Goal: Navigation & Orientation: Find specific page/section

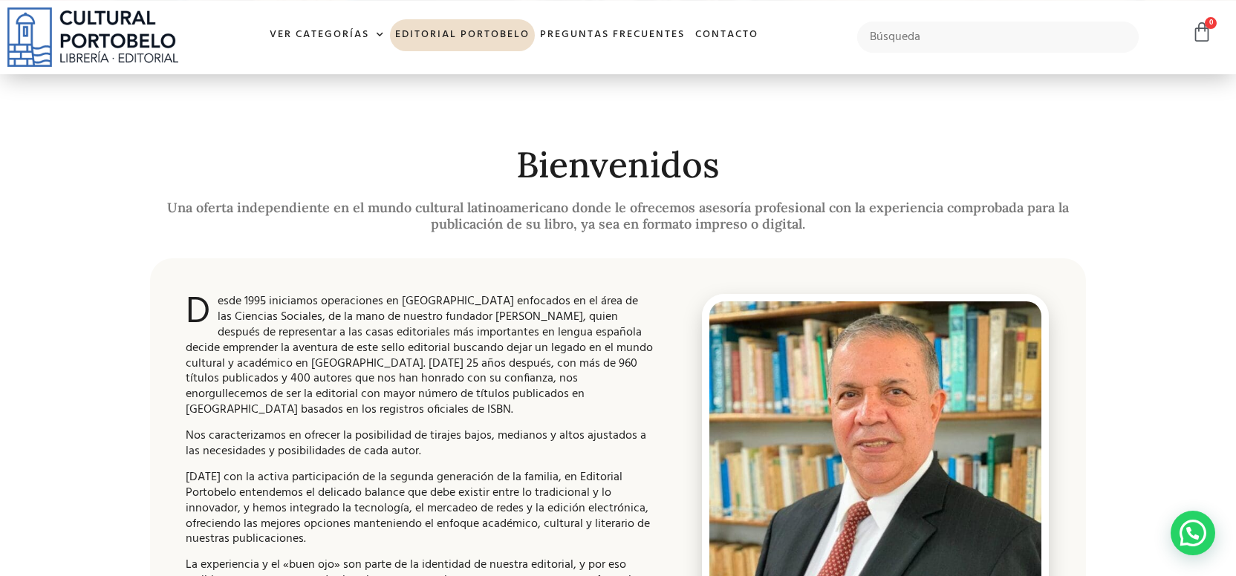
scroll to position [209, 0]
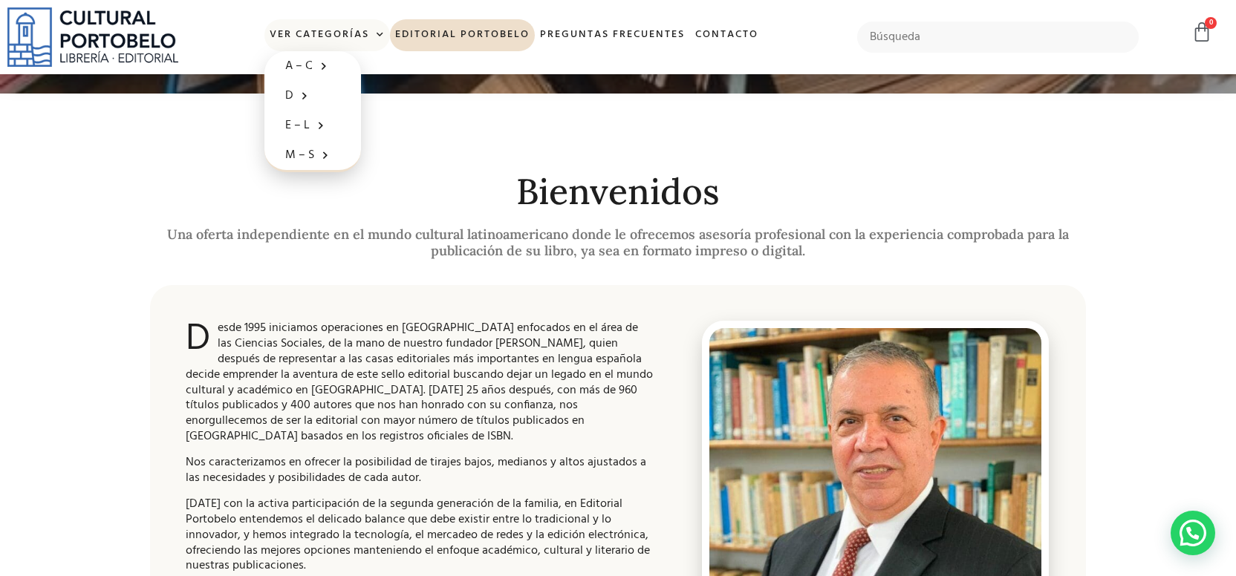
click at [339, 36] on link "Ver Categorías" at bounding box center [327, 35] width 126 height 32
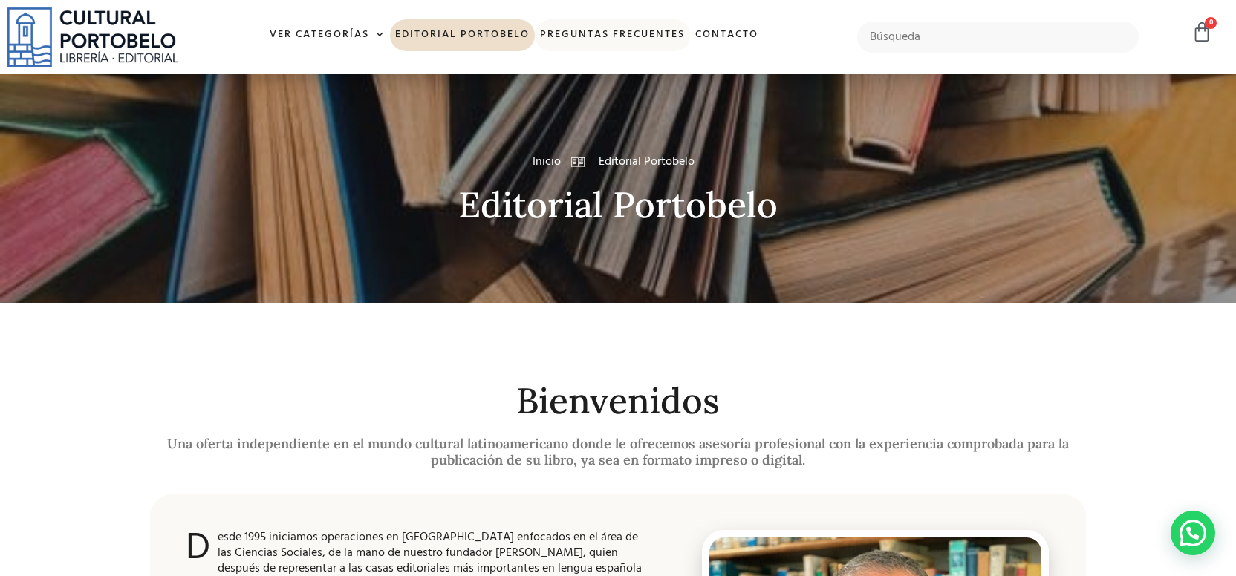
click at [626, 29] on link "Preguntas frecuentes" at bounding box center [612, 35] width 155 height 32
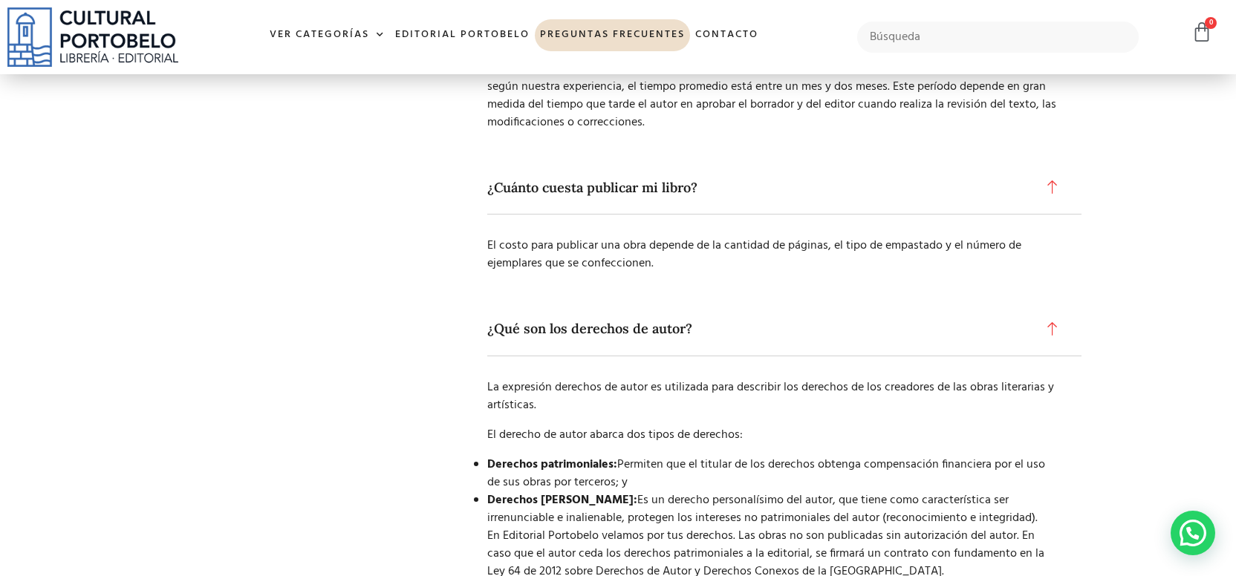
scroll to position [1622, 0]
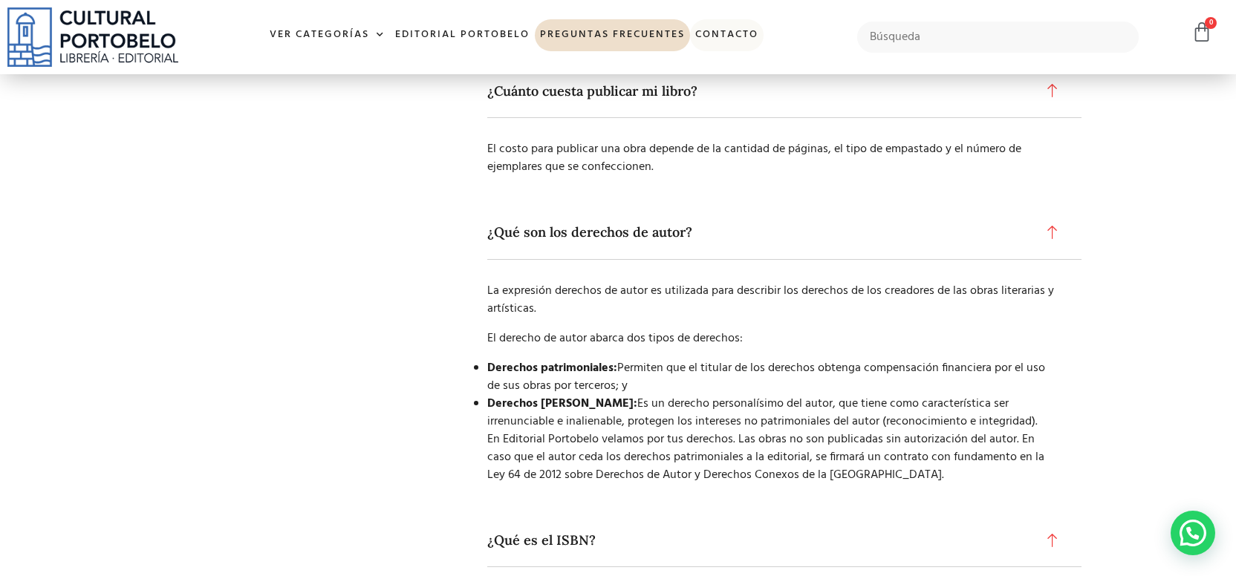
click at [736, 25] on link "Contacto" at bounding box center [727, 35] width 74 height 32
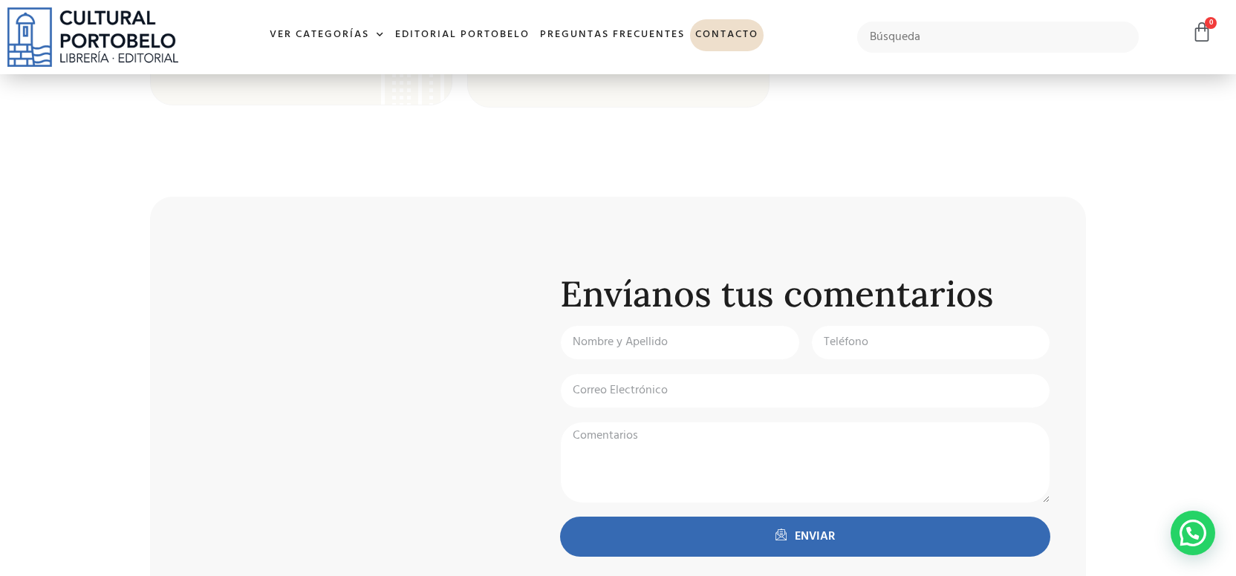
scroll to position [232, 0]
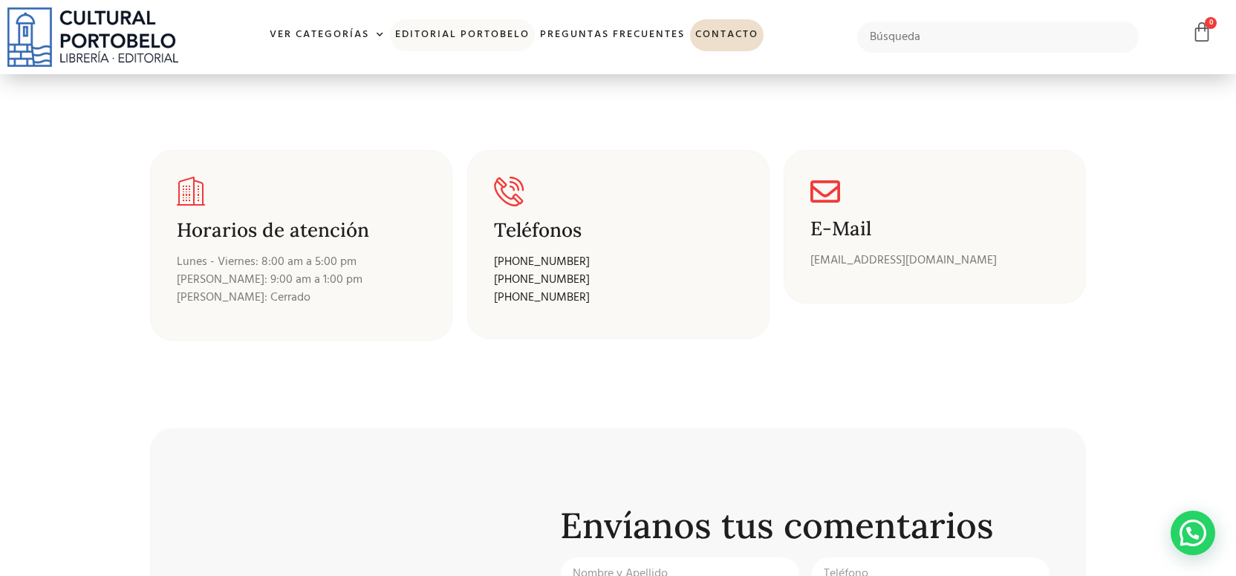
click at [432, 36] on link "Editorial Portobelo" at bounding box center [462, 35] width 145 height 32
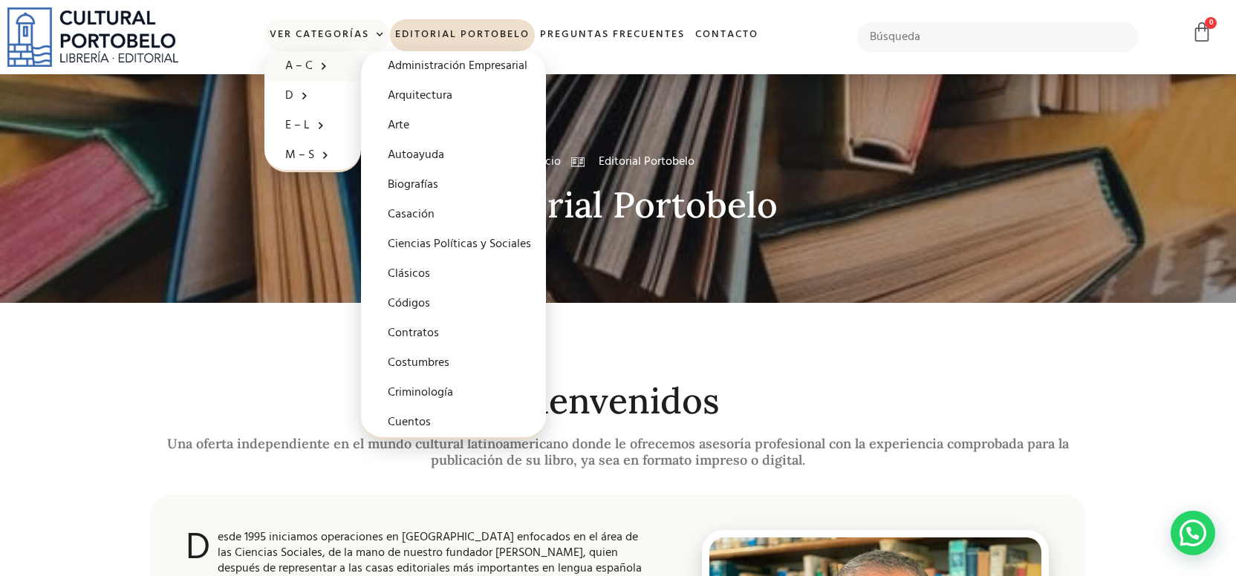
click at [290, 65] on link "A – C" at bounding box center [312, 66] width 97 height 30
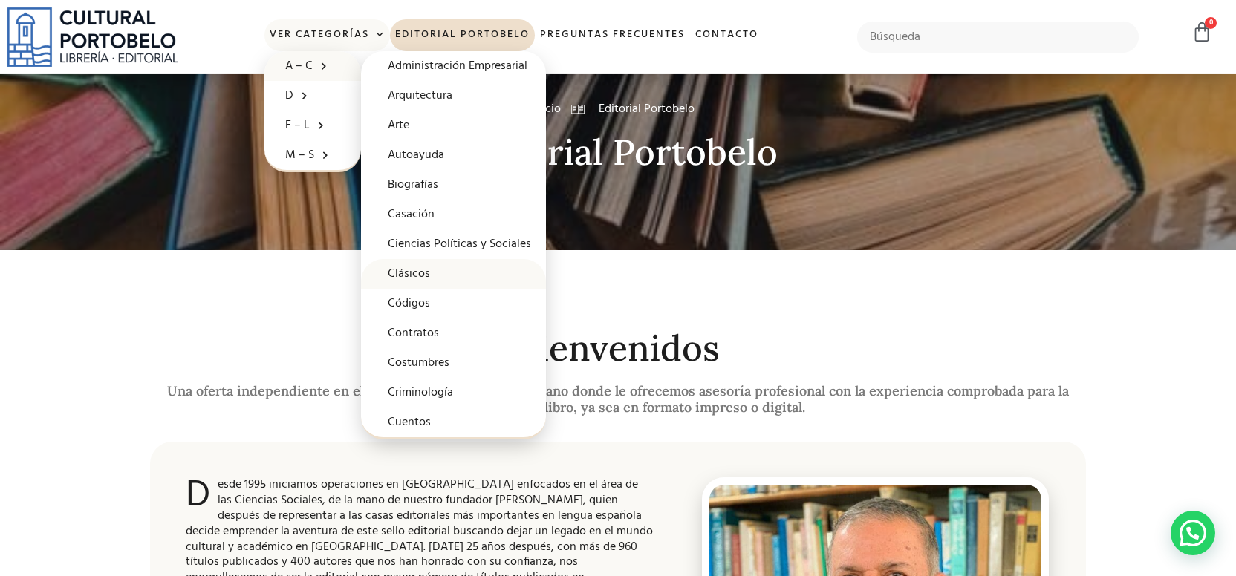
scroll to position [77, 0]
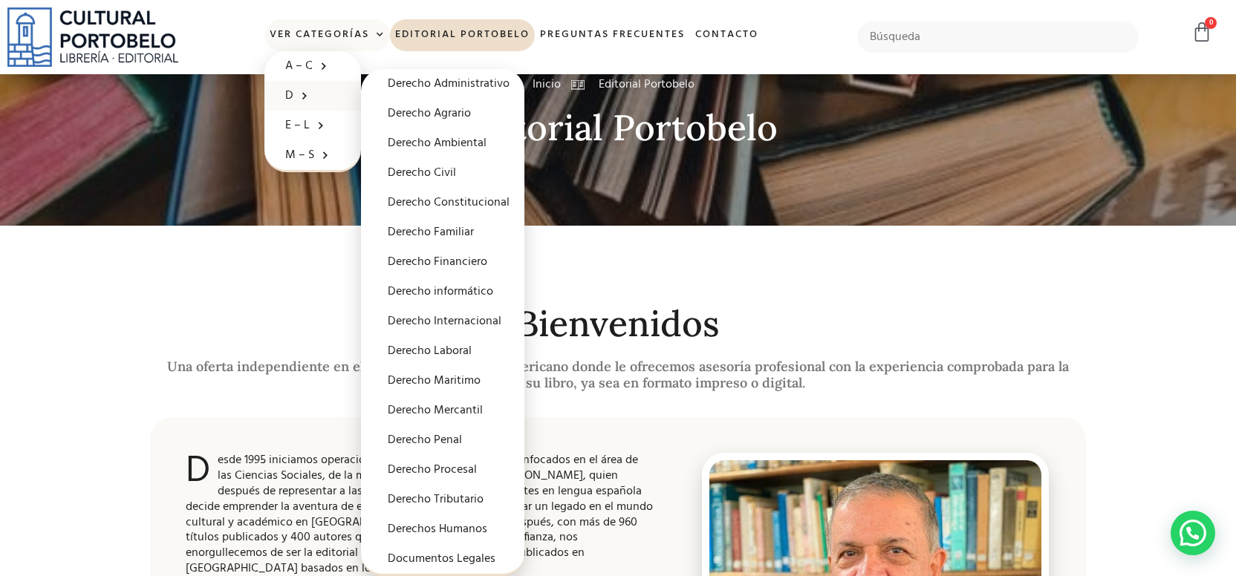
click at [291, 91] on link "D" at bounding box center [312, 96] width 97 height 30
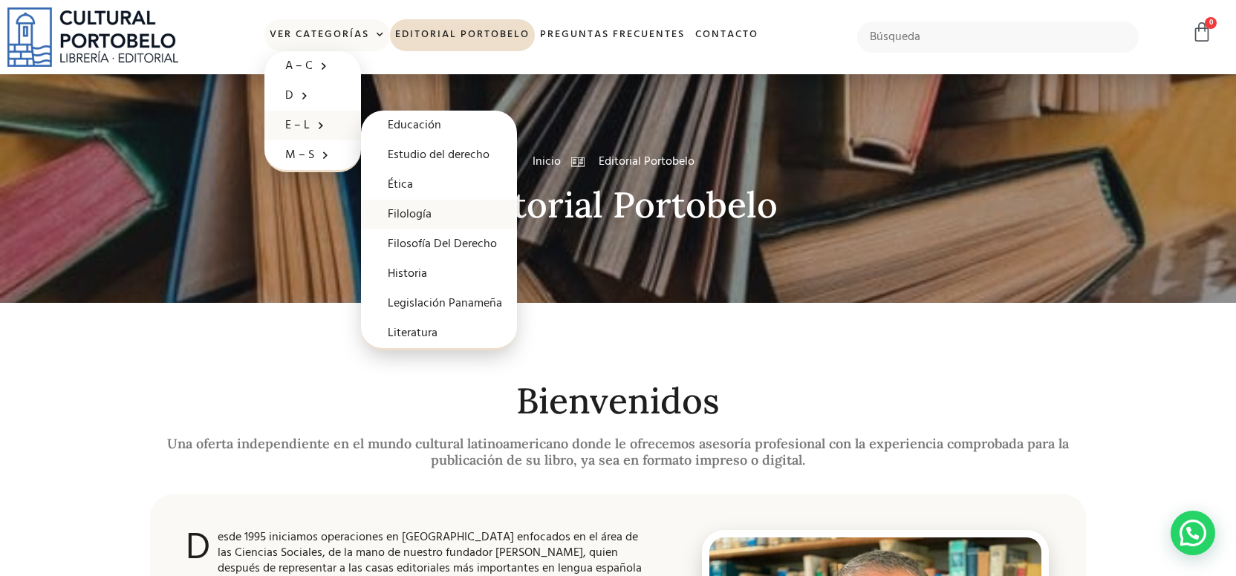
click at [413, 214] on link "Filología" at bounding box center [439, 215] width 156 height 30
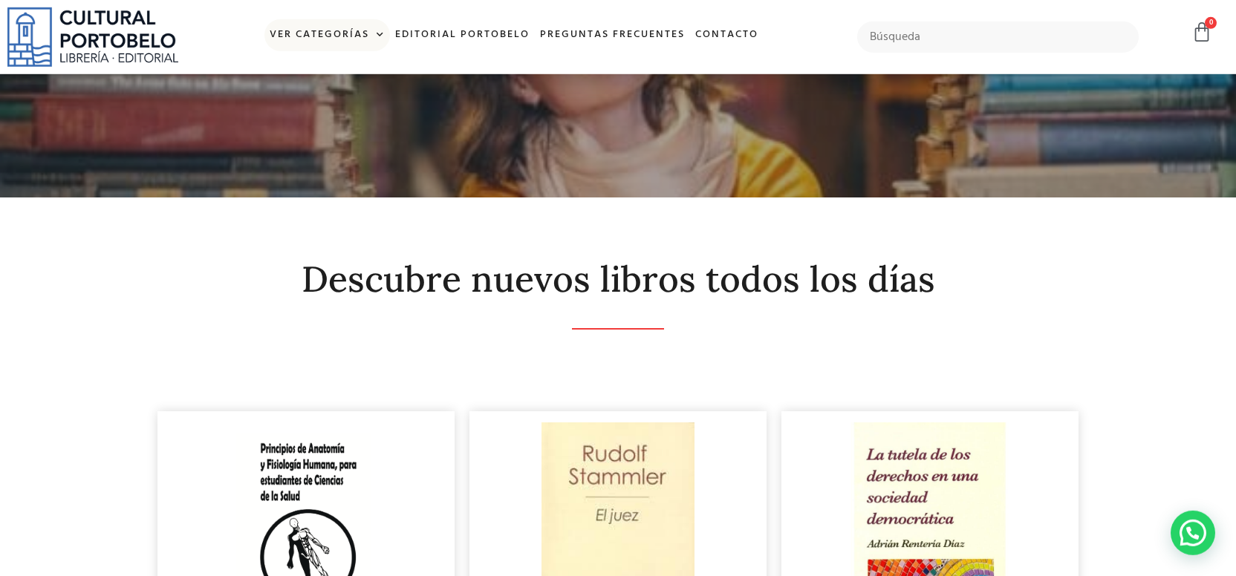
scroll to position [77, 0]
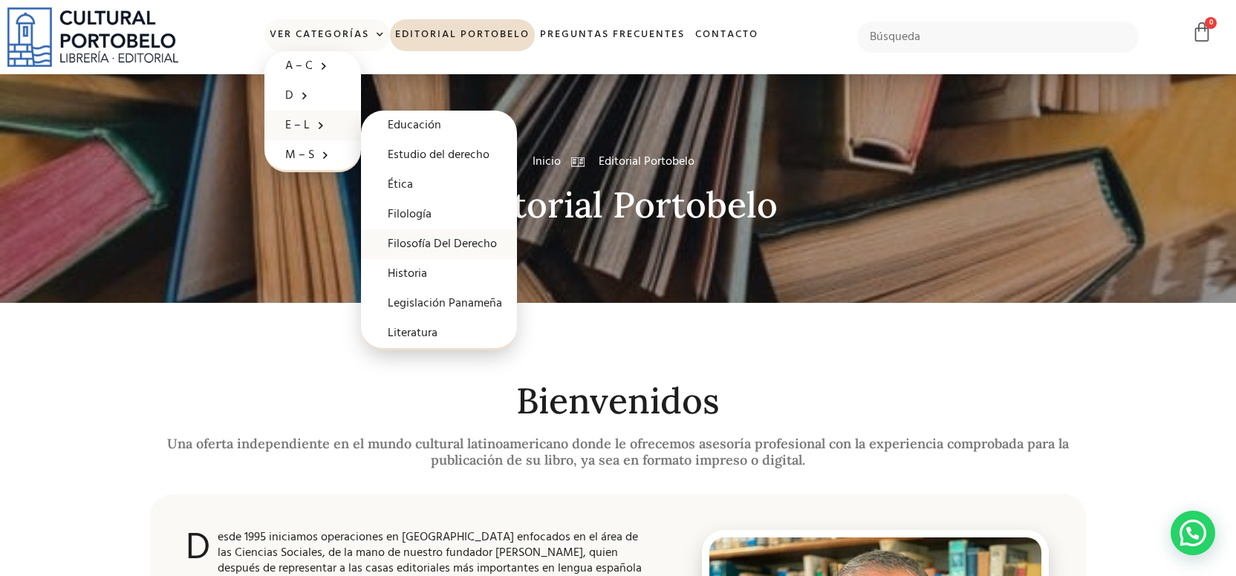
click at [454, 243] on link "Filosofía Del Derecho" at bounding box center [439, 245] width 156 height 30
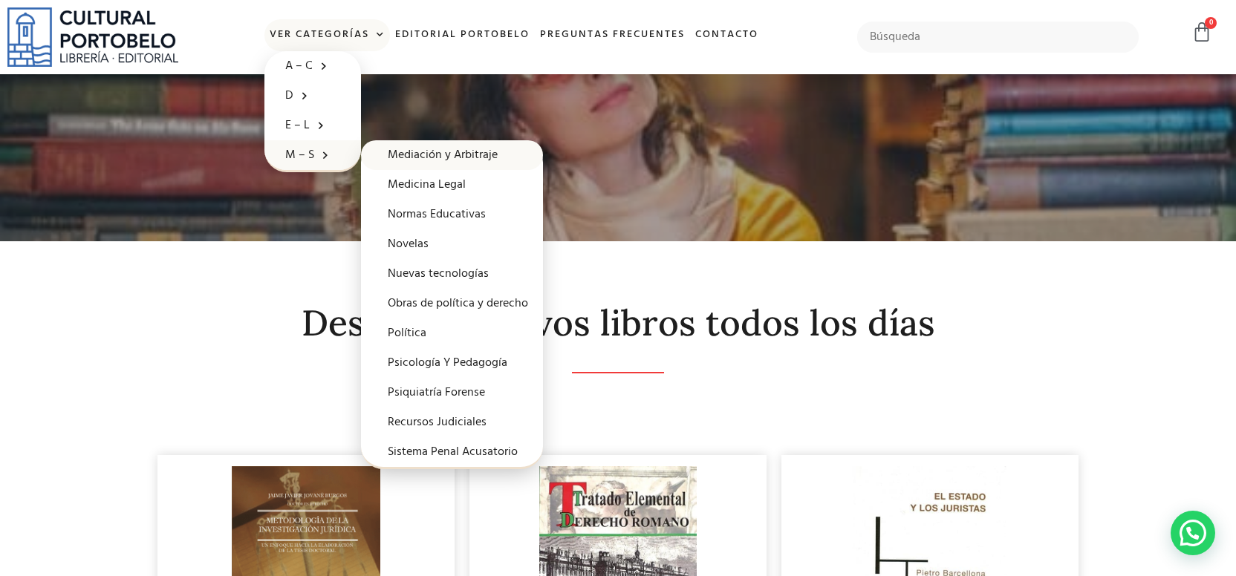
click at [413, 157] on link "Mediación y Arbitraje" at bounding box center [452, 155] width 182 height 30
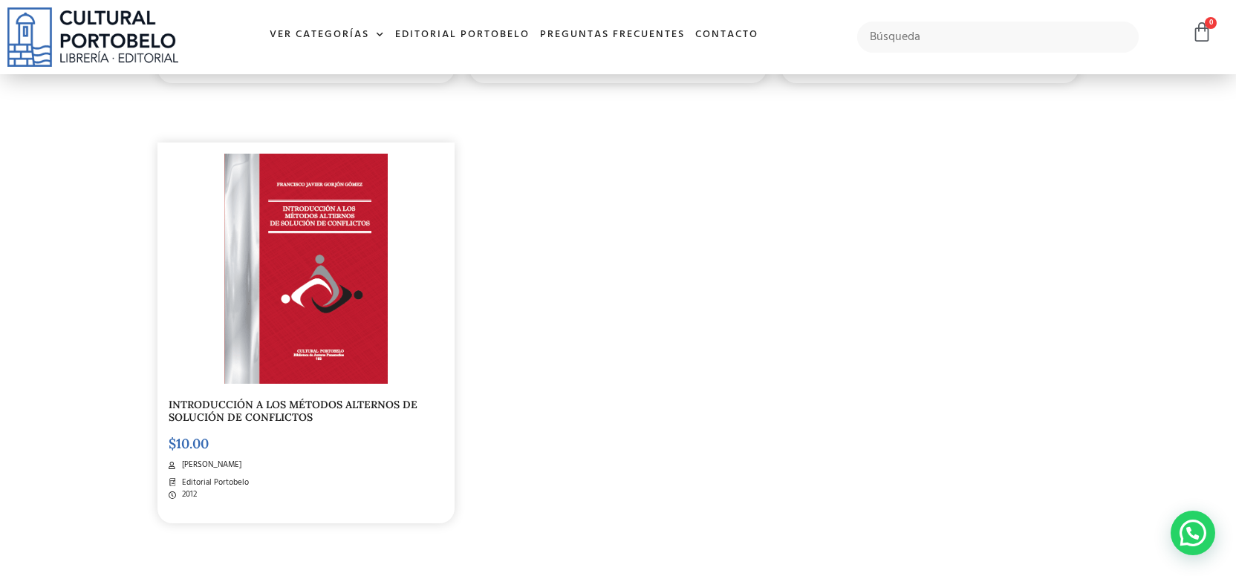
scroll to position [1622, 0]
